Goal: Information Seeking & Learning: Learn about a topic

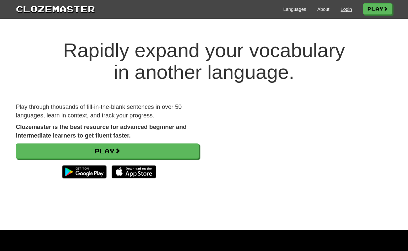
click at [345, 9] on link "Login" at bounding box center [346, 9] width 11 height 7
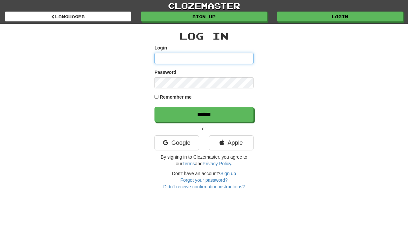
type input "**********"
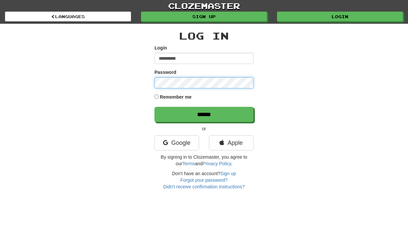
click at [204, 114] on input "******" at bounding box center [203, 114] width 99 height 15
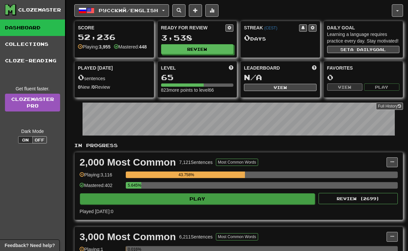
click at [248, 203] on button "Play" at bounding box center [197, 198] width 235 height 11
select select "**"
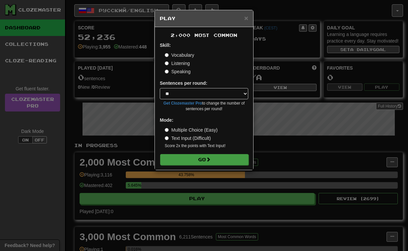
click at [235, 157] on button "Go" at bounding box center [204, 159] width 88 height 11
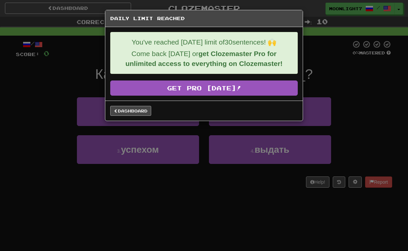
click at [136, 113] on link "Dashboard" at bounding box center [130, 111] width 41 height 10
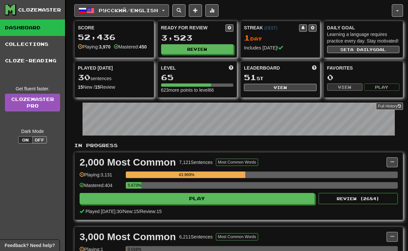
click at [106, 13] on button "Русский / English" at bounding box center [121, 10] width 95 height 13
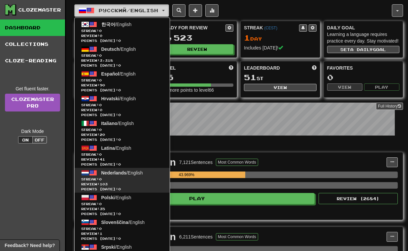
scroll to position [154, 0]
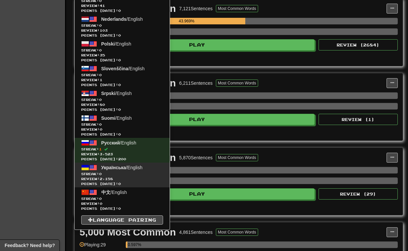
click at [120, 180] on span "Review: 2,158" at bounding box center [122, 179] width 82 height 5
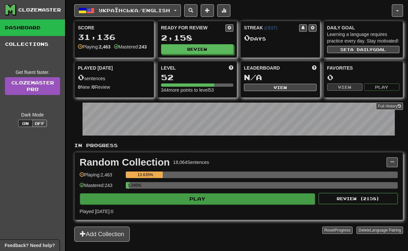
click at [177, 202] on button "Play" at bounding box center [197, 198] width 235 height 11
select select "**"
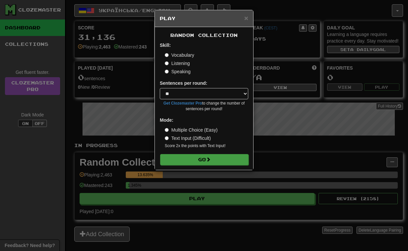
click at [186, 158] on button "Go" at bounding box center [204, 159] width 88 height 11
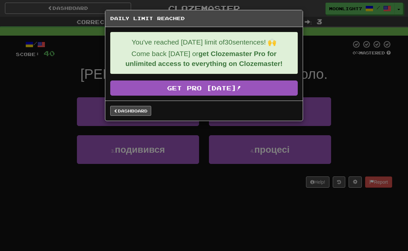
click at [124, 110] on link "Dashboard" at bounding box center [130, 111] width 41 height 10
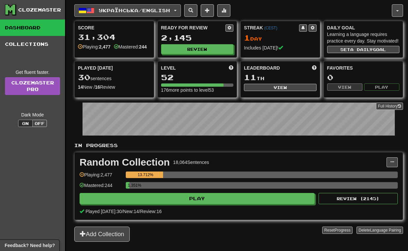
click at [126, 11] on span "Українська / English" at bounding box center [134, 11] width 71 height 6
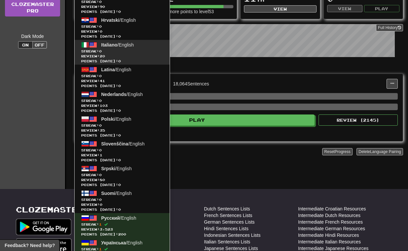
scroll to position [134, 0]
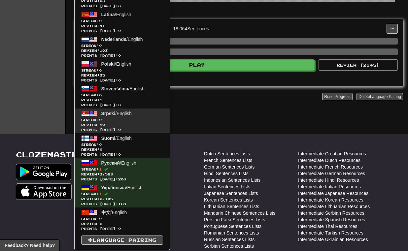
click at [123, 118] on span "Streak: 0" at bounding box center [122, 120] width 82 height 5
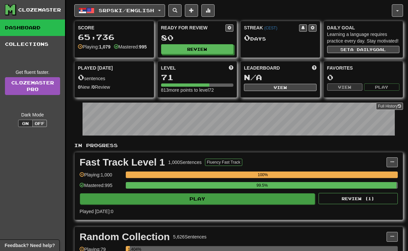
click at [201, 204] on button "Play" at bounding box center [197, 198] width 235 height 11
select select "**"
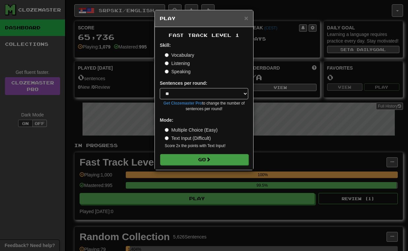
click at [206, 163] on button "Go" at bounding box center [204, 159] width 88 height 11
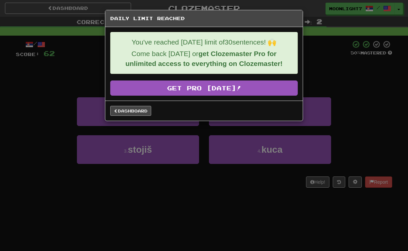
click at [141, 112] on link "Dashboard" at bounding box center [130, 111] width 41 height 10
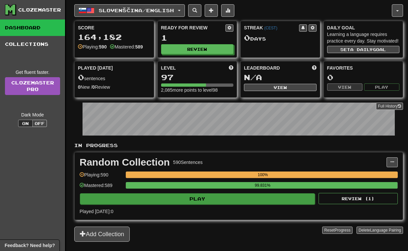
click at [217, 196] on button "Play" at bounding box center [197, 198] width 235 height 11
select select "**"
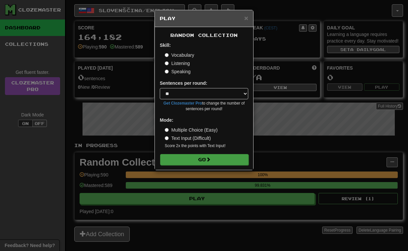
click at [213, 159] on button "Go" at bounding box center [204, 159] width 88 height 11
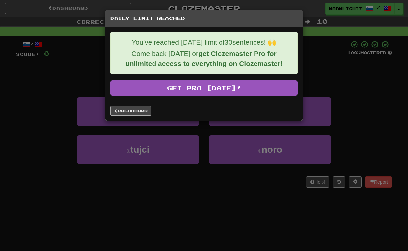
click at [133, 110] on link "Dashboard" at bounding box center [130, 111] width 41 height 10
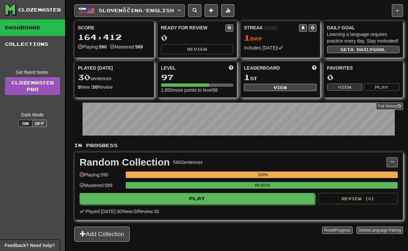
click at [119, 11] on span "Slovenščina / English" at bounding box center [136, 11] width 75 height 6
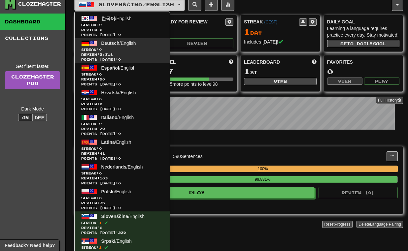
scroll to position [6, 0]
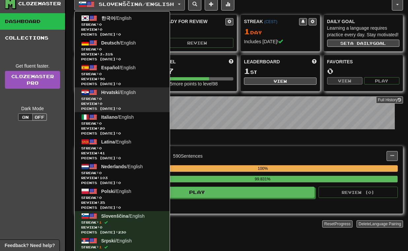
click at [129, 100] on span "Streak: 0" at bounding box center [122, 98] width 82 height 5
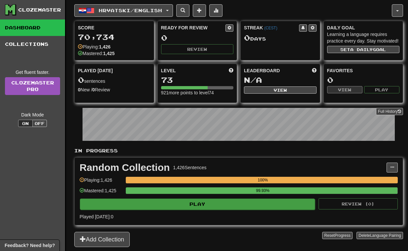
click at [216, 205] on button "Play" at bounding box center [197, 204] width 235 height 11
select select "**"
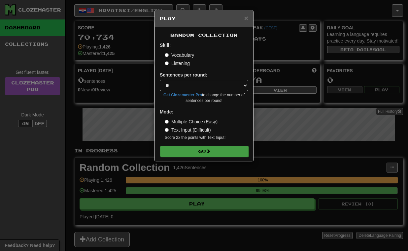
click at [222, 153] on button "Go" at bounding box center [204, 151] width 88 height 11
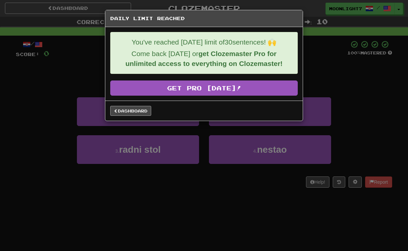
click at [143, 111] on link "Dashboard" at bounding box center [130, 111] width 41 height 10
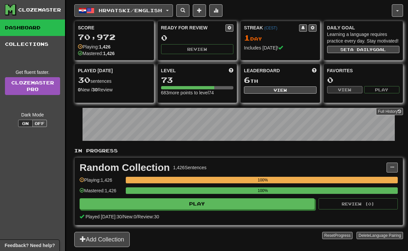
click at [133, 10] on span "Hrvatski / English" at bounding box center [130, 11] width 63 height 6
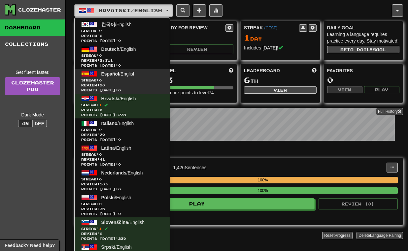
scroll to position [2, 0]
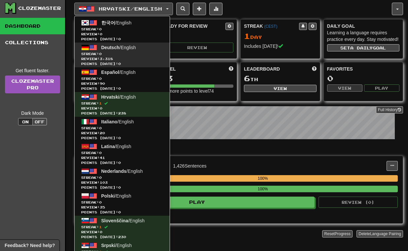
click at [131, 55] on span "Streak: 0" at bounding box center [122, 53] width 82 height 5
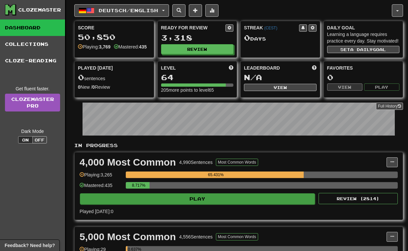
click at [263, 205] on button "Play" at bounding box center [197, 198] width 235 height 11
select select "**"
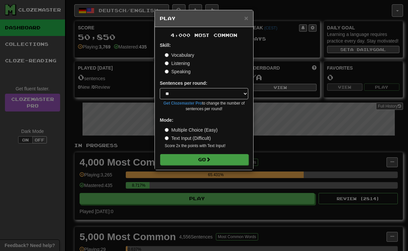
click at [229, 154] on button "Go" at bounding box center [204, 159] width 88 height 11
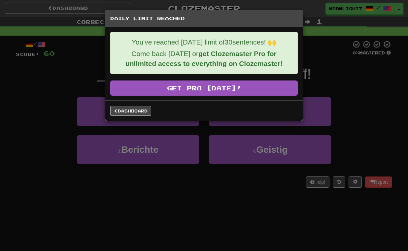
click at [132, 116] on link "Dashboard" at bounding box center [130, 111] width 41 height 10
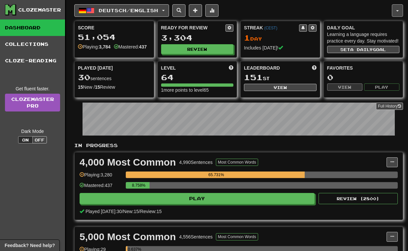
click at [393, 14] on button "button" at bounding box center [397, 10] width 11 height 13
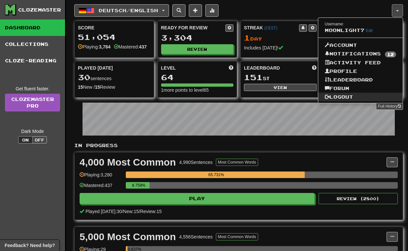
click at [360, 94] on link "Logout" at bounding box center [360, 97] width 85 height 9
